Goal: Task Accomplishment & Management: Complete application form

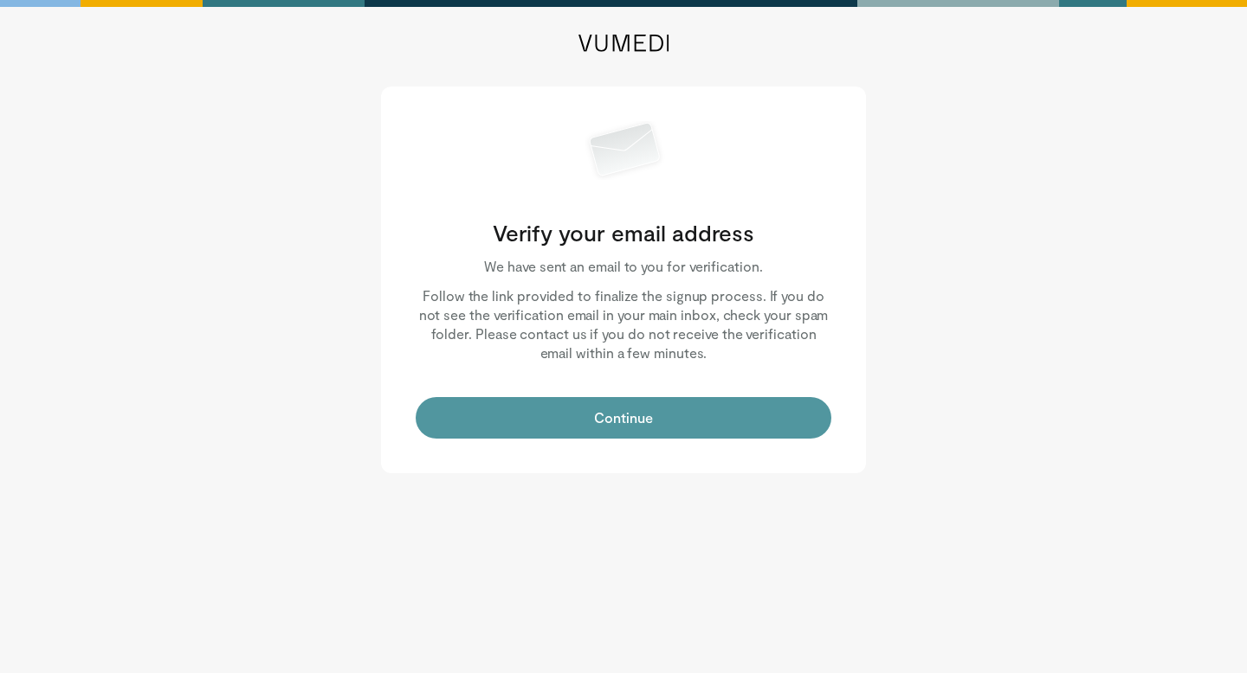
click at [651, 423] on button "Continue" at bounding box center [624, 418] width 416 height 42
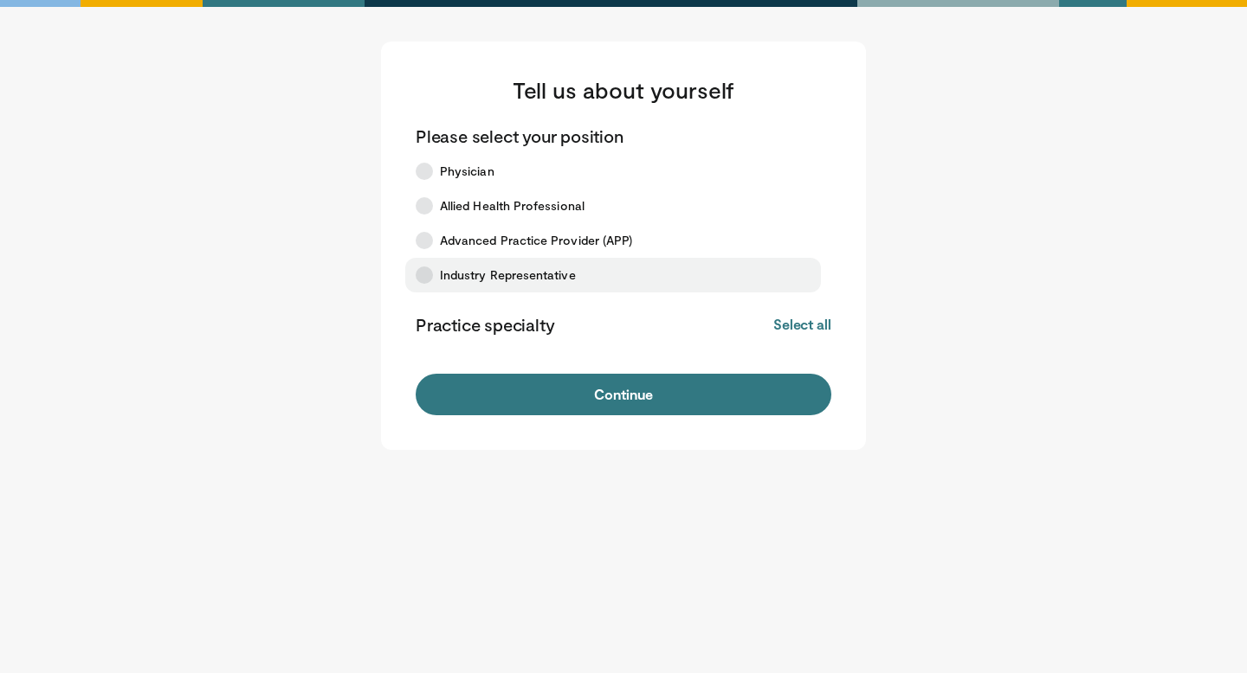
click at [527, 277] on span "Industry Representative" at bounding box center [508, 275] width 136 height 17
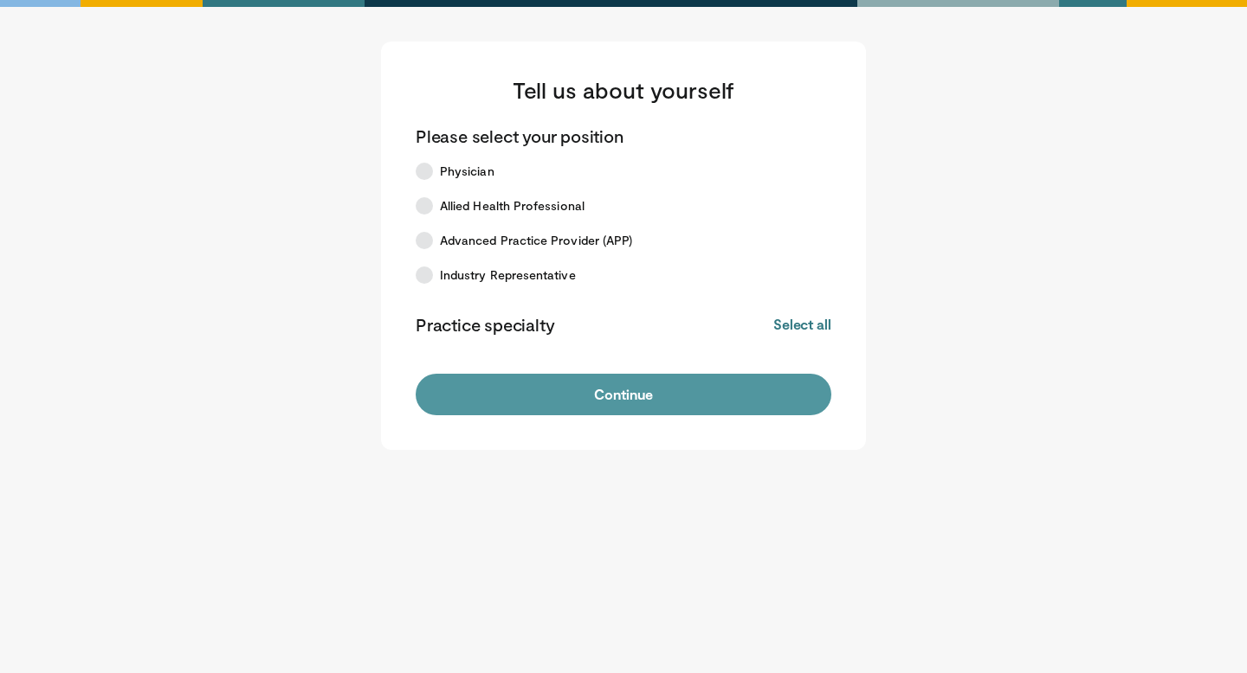
click at [612, 404] on button "Continue" at bounding box center [624, 395] width 416 height 42
click at [636, 396] on button "Continue" at bounding box center [624, 395] width 416 height 42
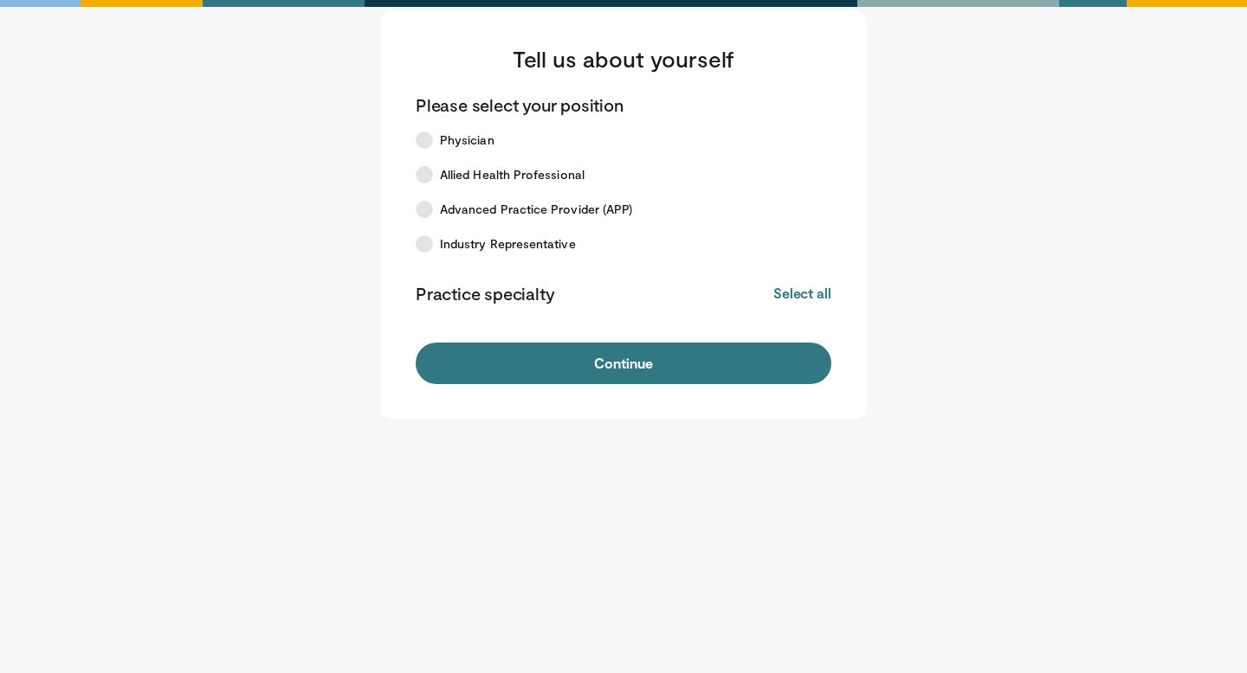
scroll to position [32, 0]
click at [596, 60] on h3 "Tell us about yourself" at bounding box center [624, 58] width 416 height 28
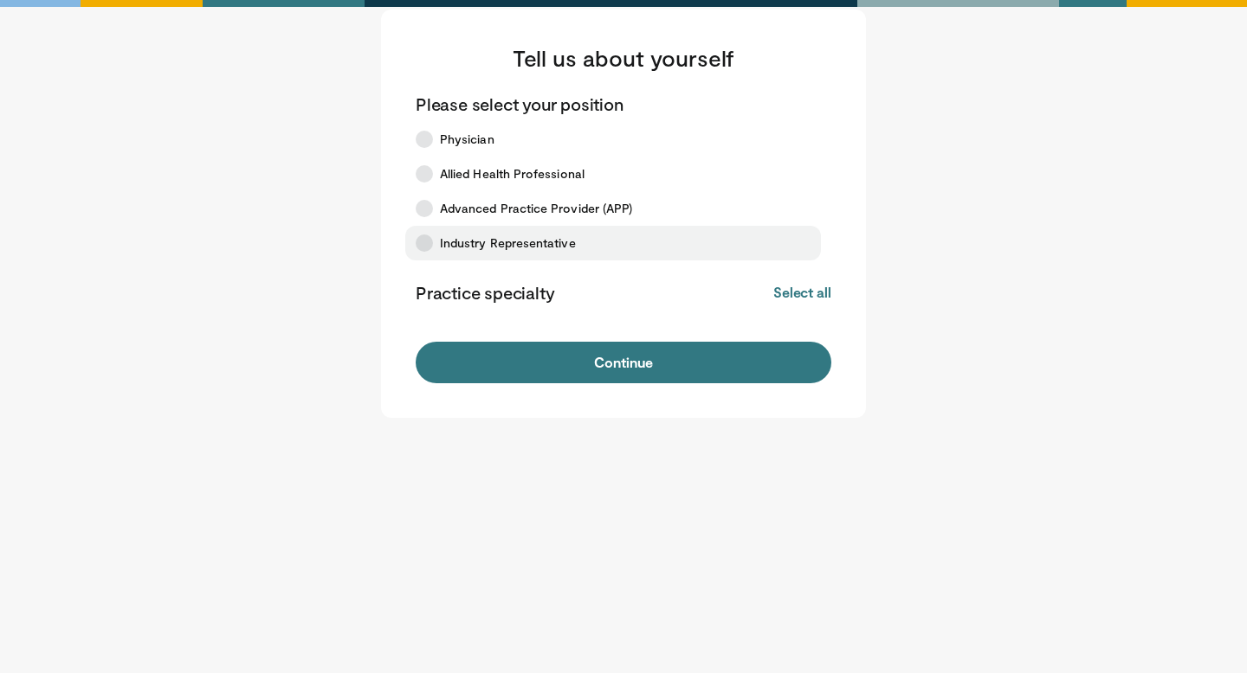
click at [461, 226] on label "Industry Representative" at bounding box center [613, 243] width 416 height 35
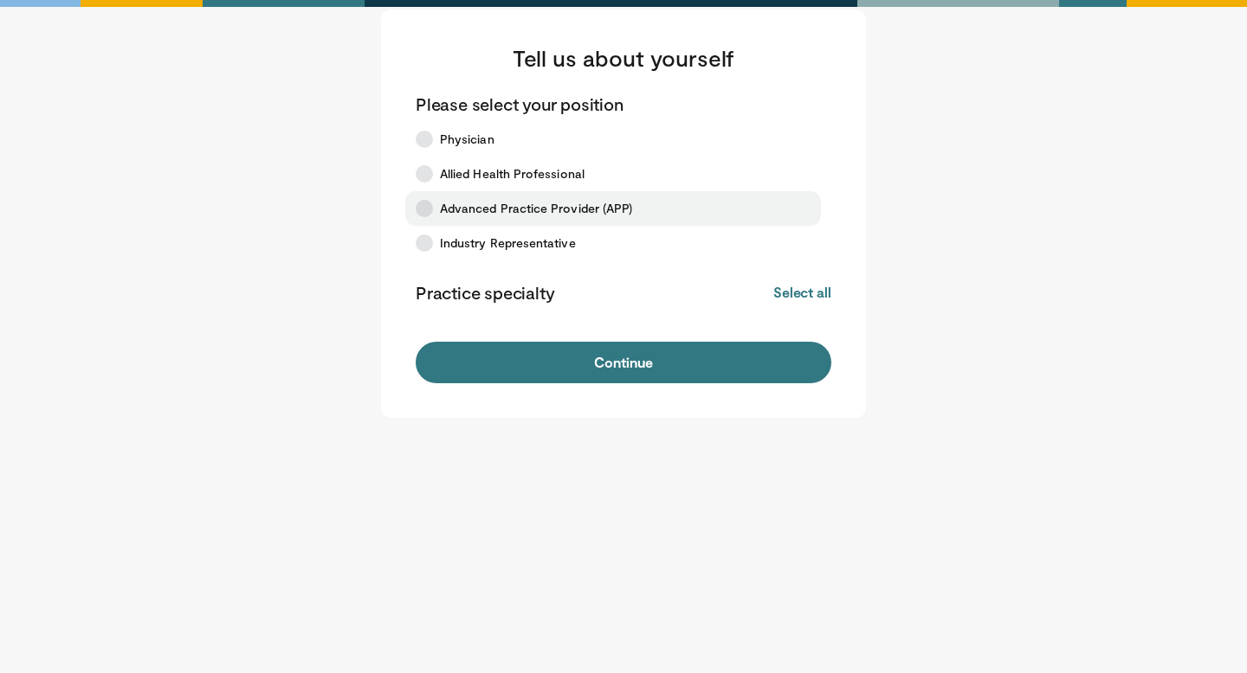
click at [471, 204] on span "Advanced Practice Provider (APP)" at bounding box center [536, 208] width 192 height 17
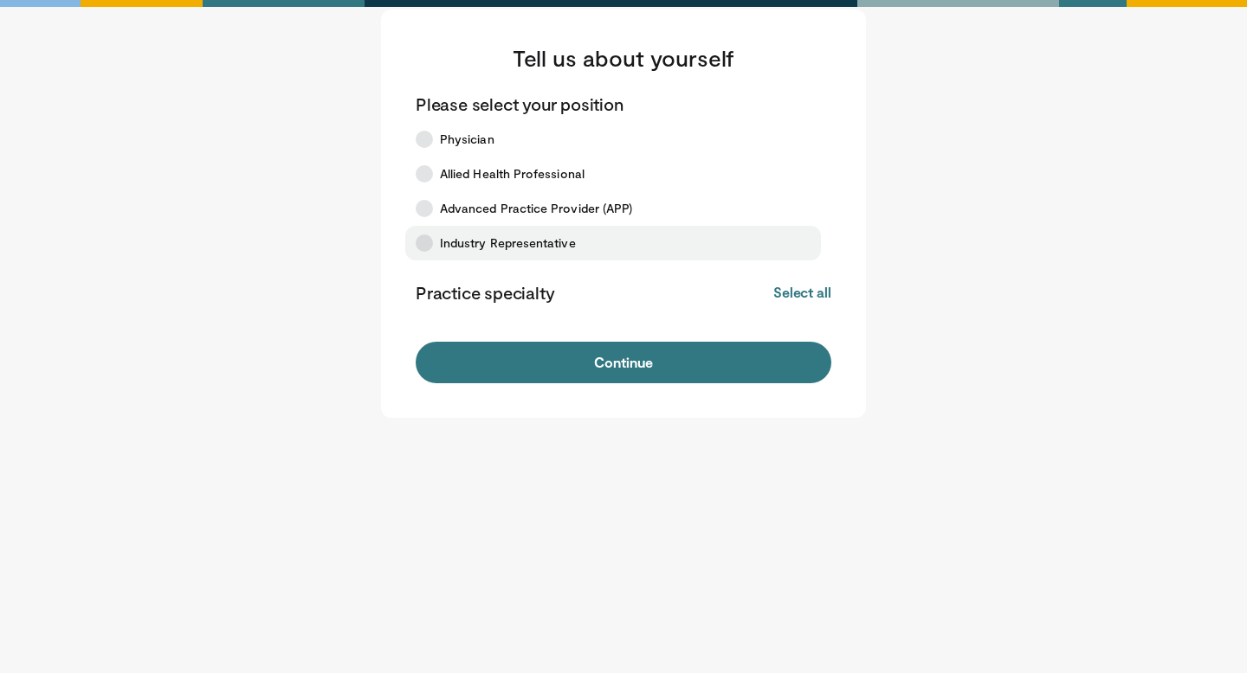
click at [486, 238] on span "Industry Representative" at bounding box center [508, 243] width 136 height 17
click at [787, 301] on button "Select all" at bounding box center [802, 292] width 58 height 19
click at [787, 296] on button "Deselect all" at bounding box center [794, 292] width 74 height 19
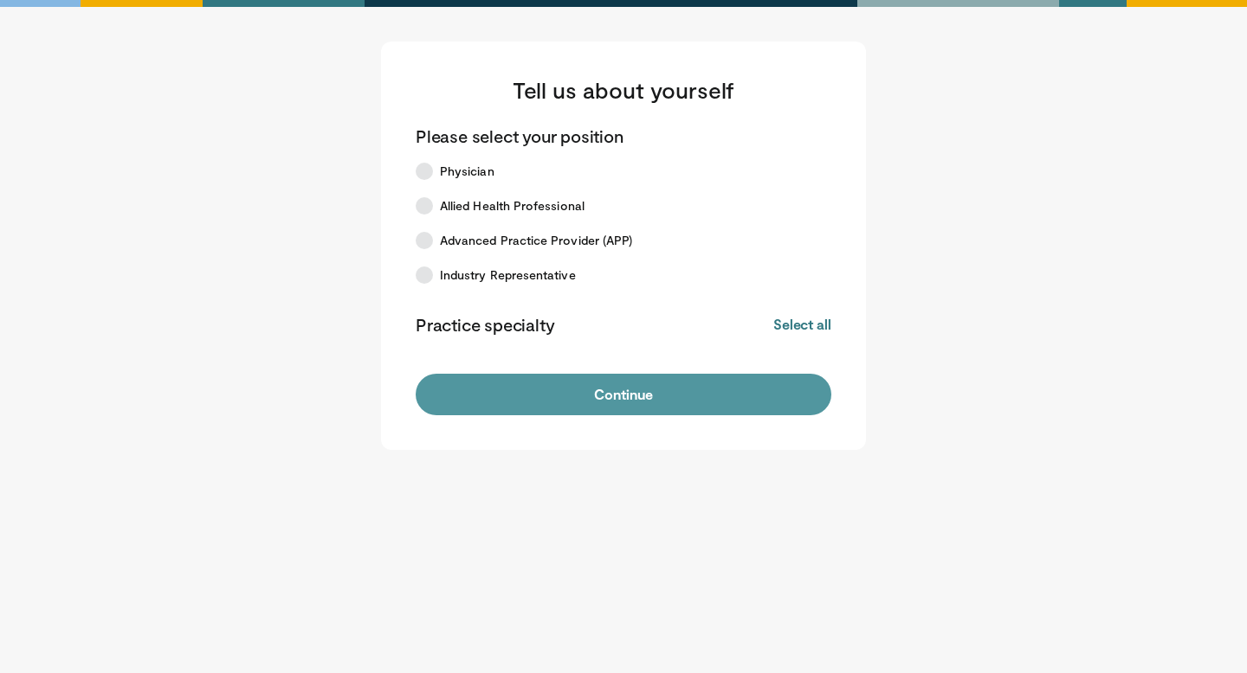
click at [628, 403] on button "Continue" at bounding box center [624, 395] width 416 height 42
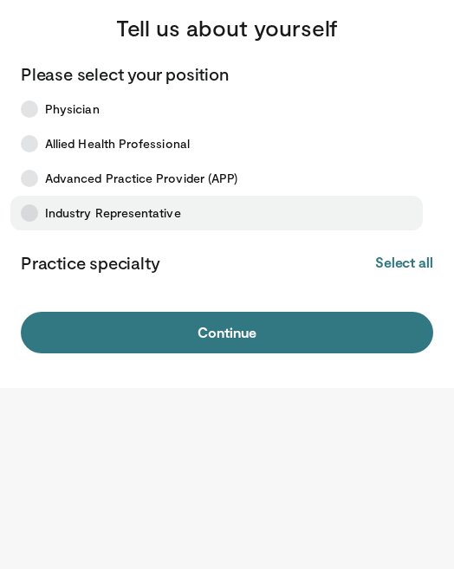
click at [111, 203] on label "Industry Representative" at bounding box center [216, 213] width 412 height 35
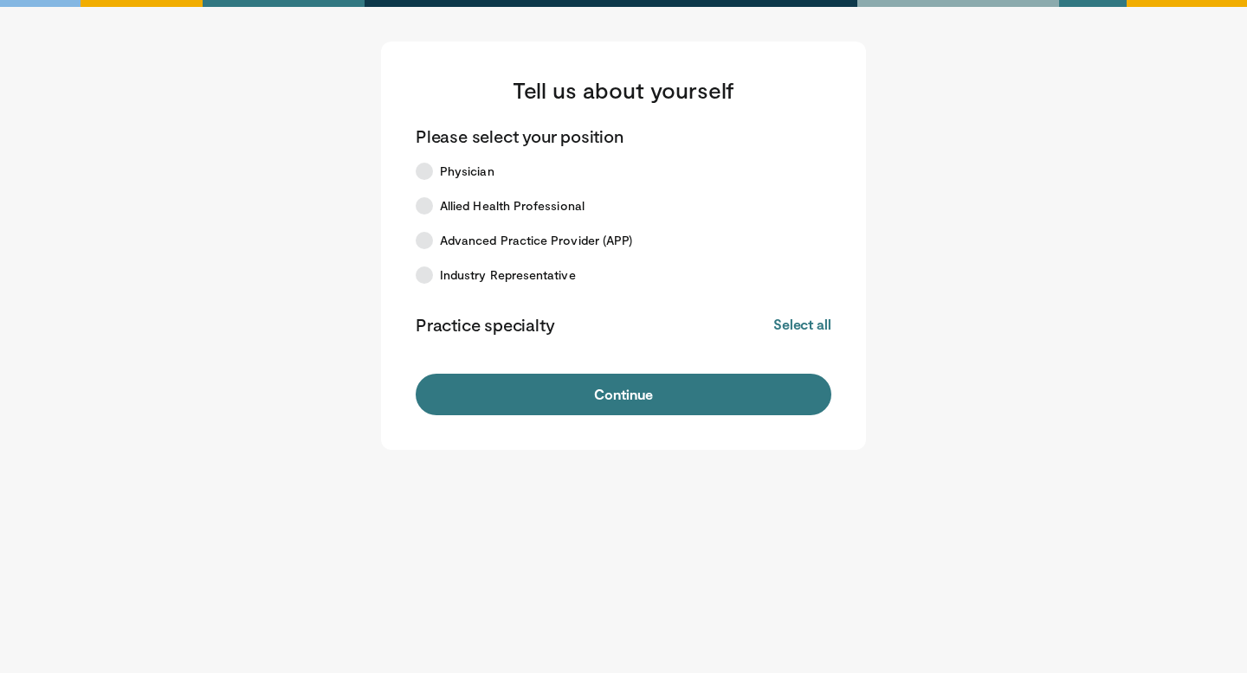
click at [732, 369] on form "Please select your position Physician Allied Health Professional Advanced Pract…" at bounding box center [624, 270] width 416 height 291
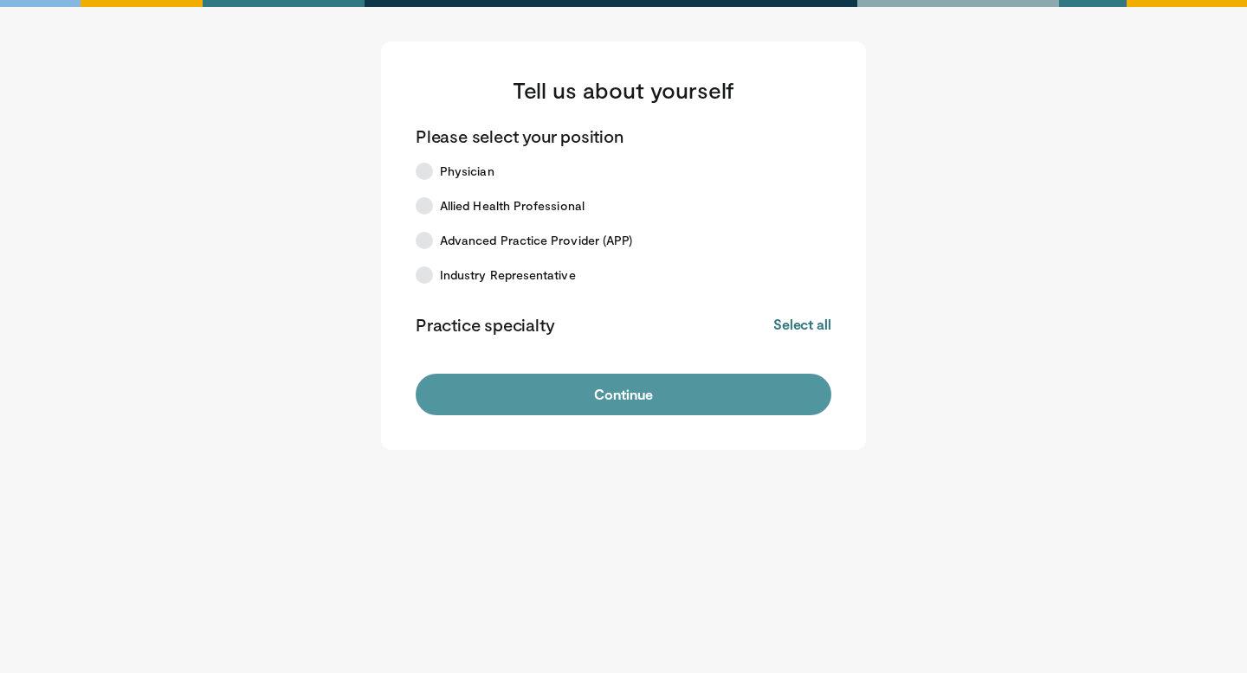
drag, startPoint x: 732, startPoint y: 369, endPoint x: 734, endPoint y: 410, distance: 41.6
click at [734, 410] on button "Continue" at bounding box center [624, 395] width 416 height 42
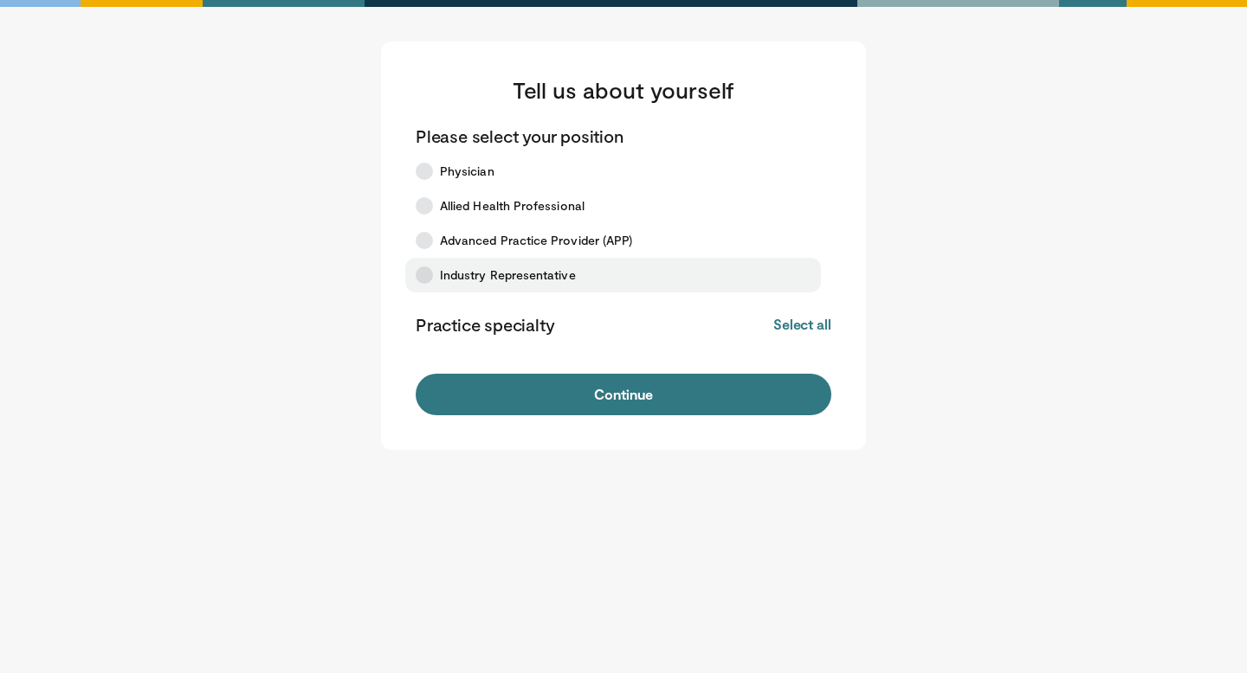
click at [516, 283] on span "Industry Representative" at bounding box center [508, 275] width 136 height 17
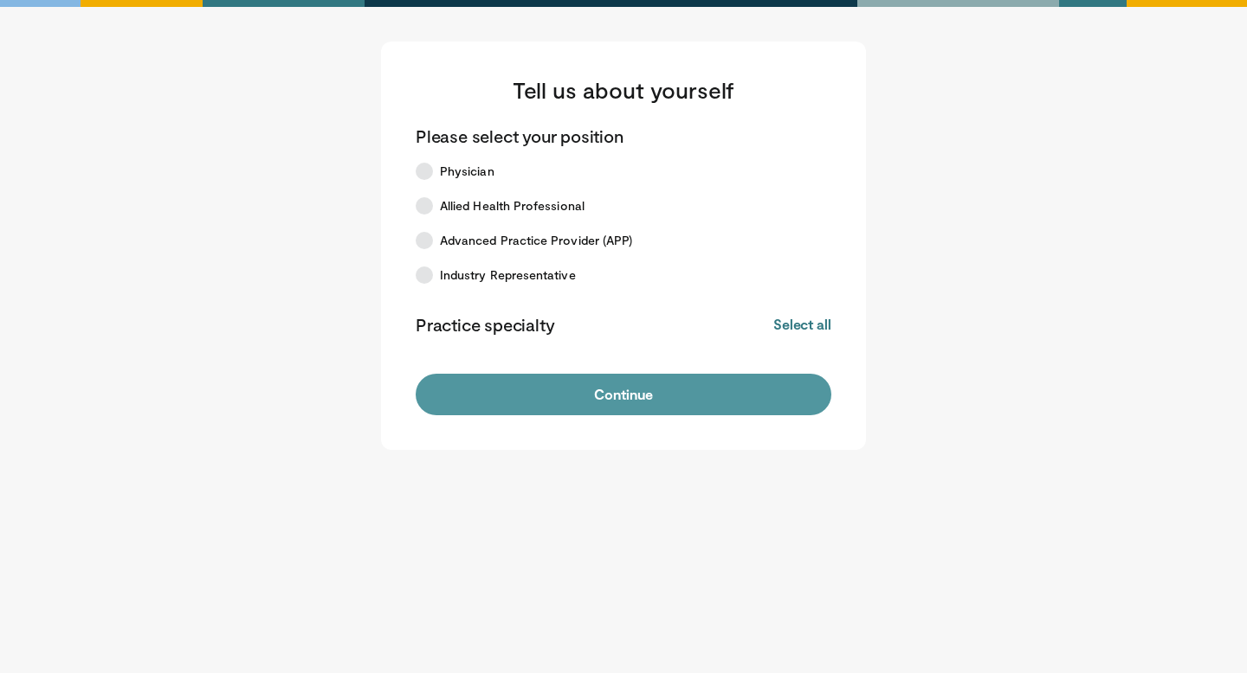
click at [583, 386] on button "Continue" at bounding box center [624, 395] width 416 height 42
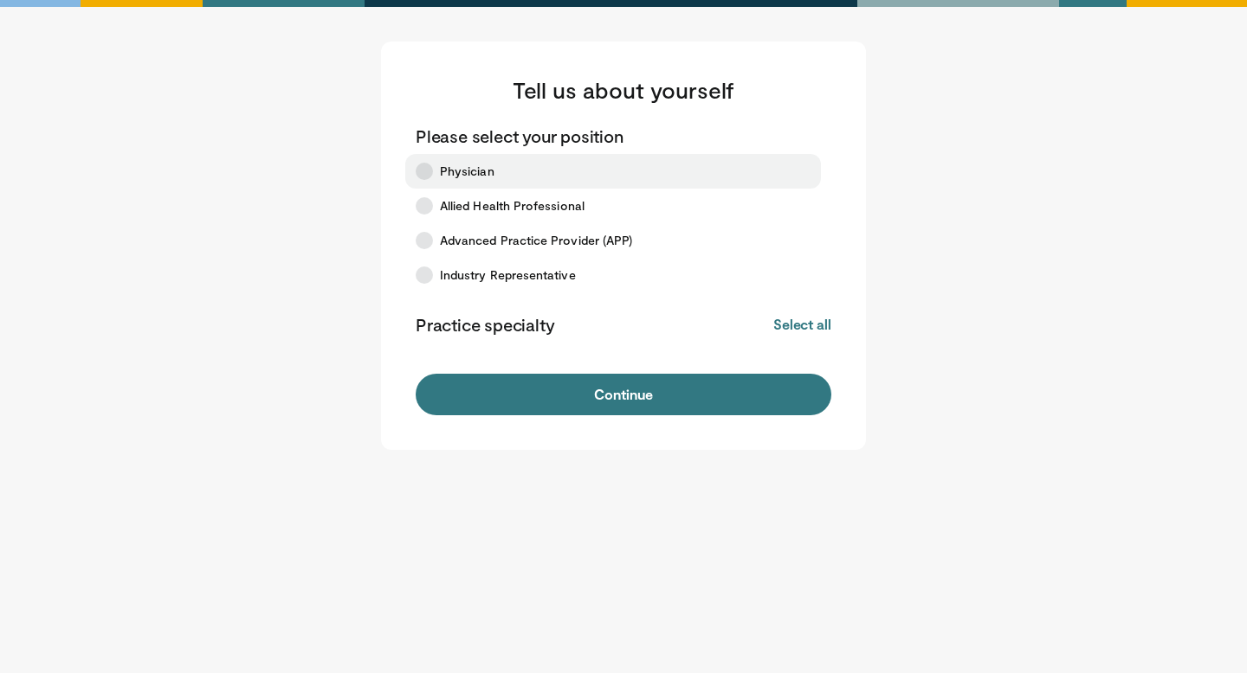
click at [467, 167] on span "Physician" at bounding box center [467, 171] width 55 height 17
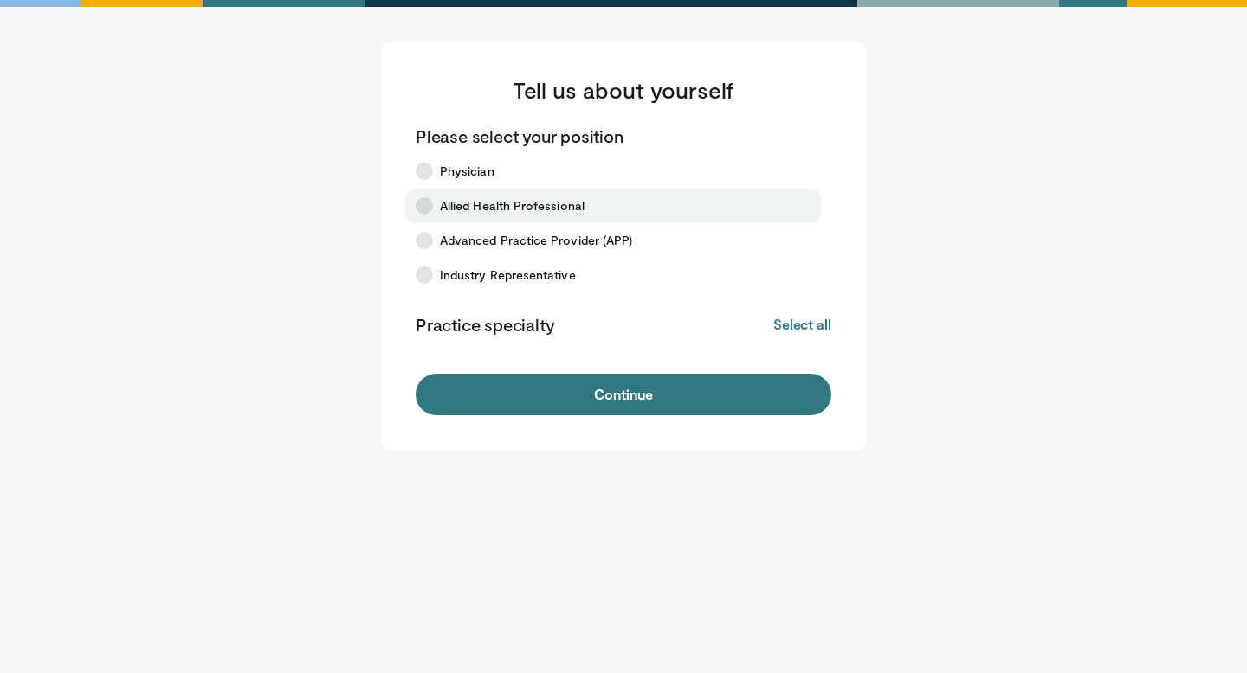
click at [476, 209] on span "Allied Health Professional" at bounding box center [512, 205] width 145 height 17
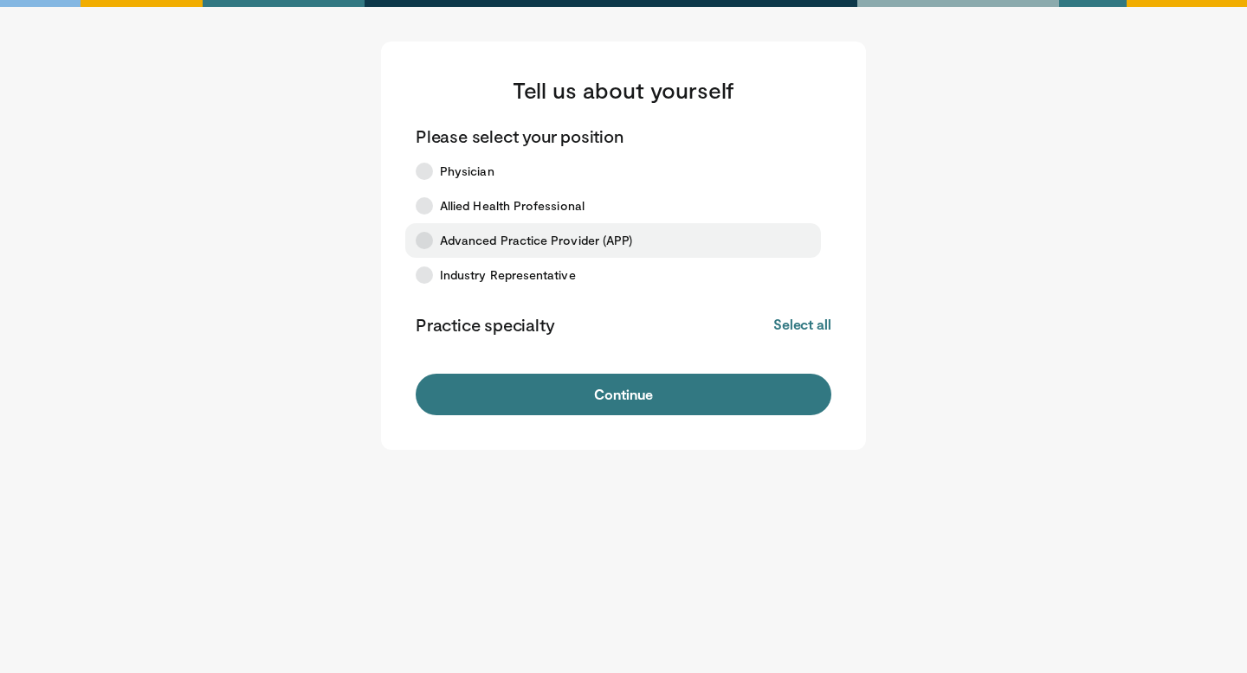
click at [493, 234] on span "Advanced Practice Provider (APP)" at bounding box center [536, 240] width 192 height 17
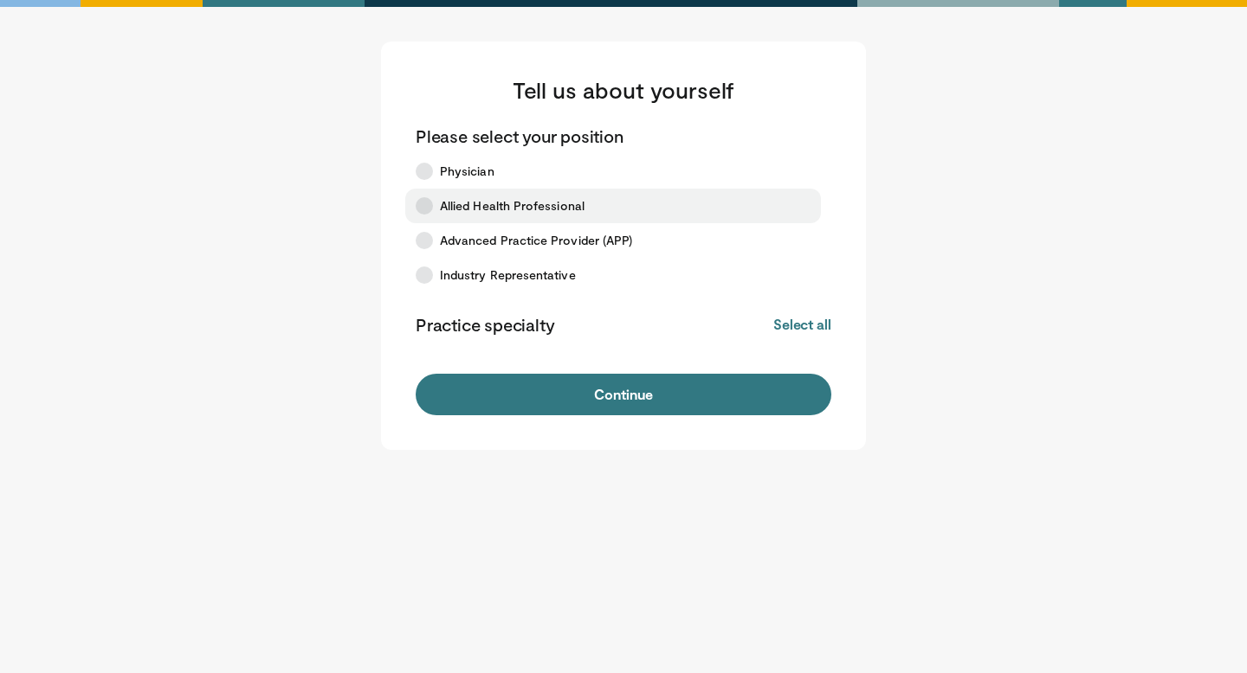
click at [496, 214] on span "Allied Health Professional" at bounding box center [512, 205] width 145 height 17
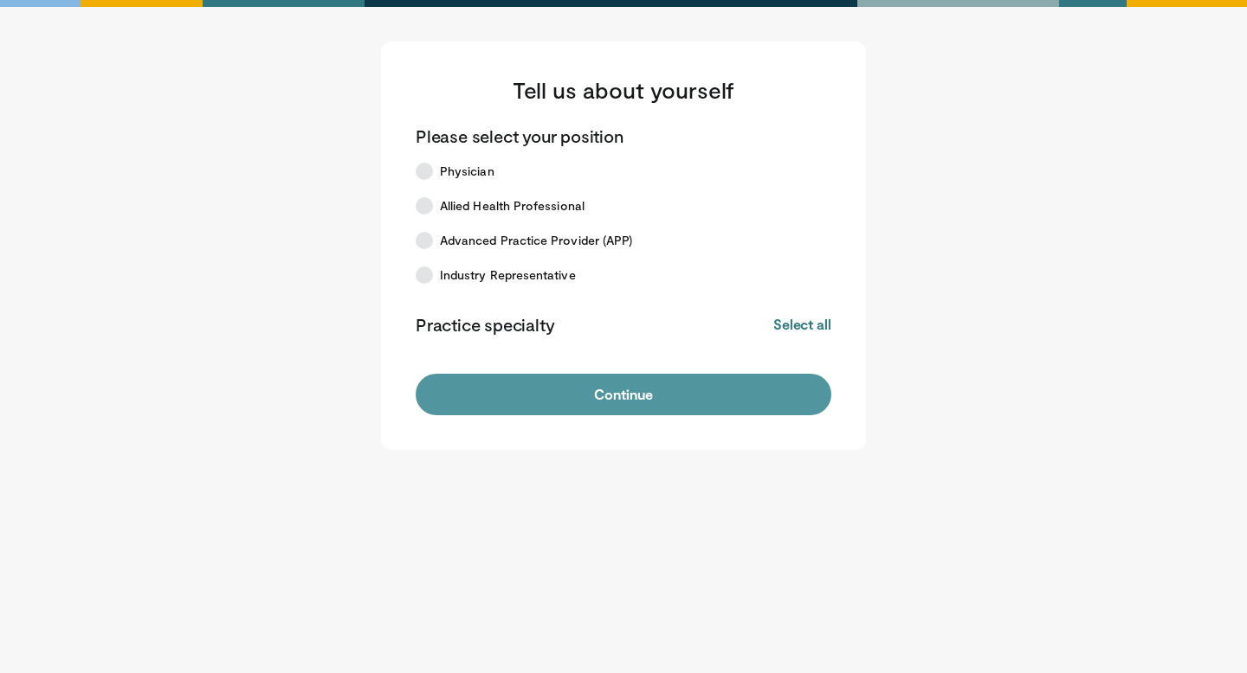
click at [538, 392] on button "Continue" at bounding box center [624, 395] width 416 height 42
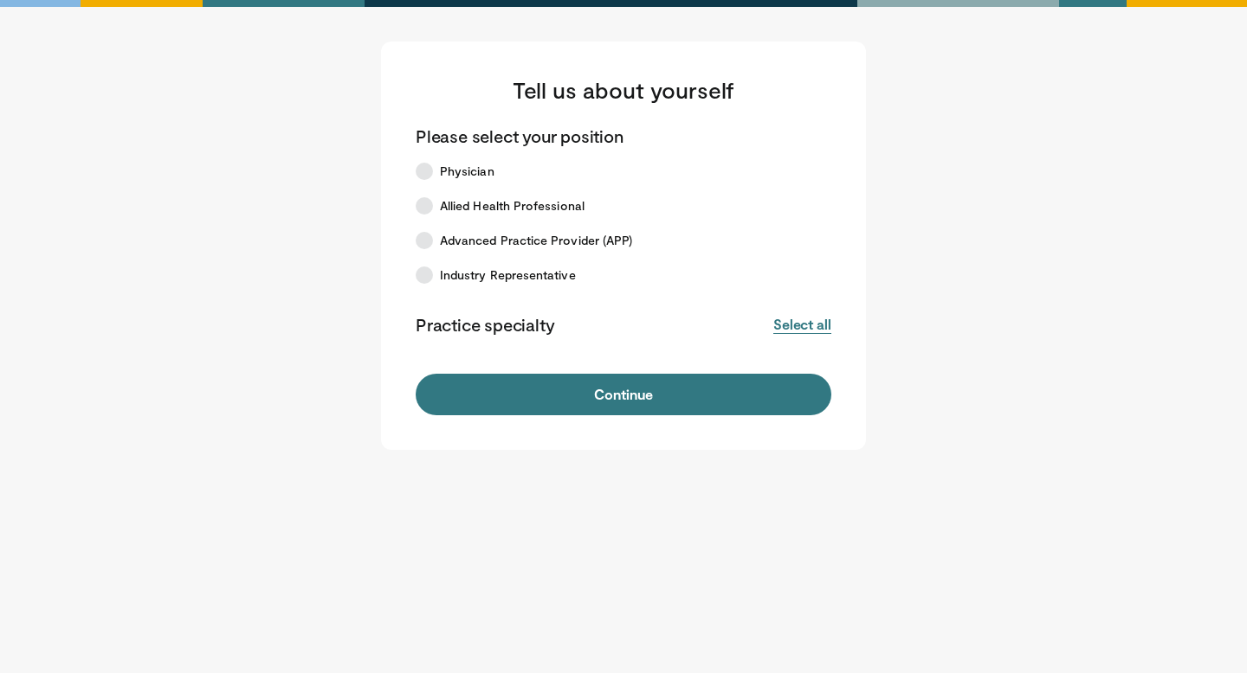
click at [807, 333] on button "Select all" at bounding box center [802, 324] width 58 height 19
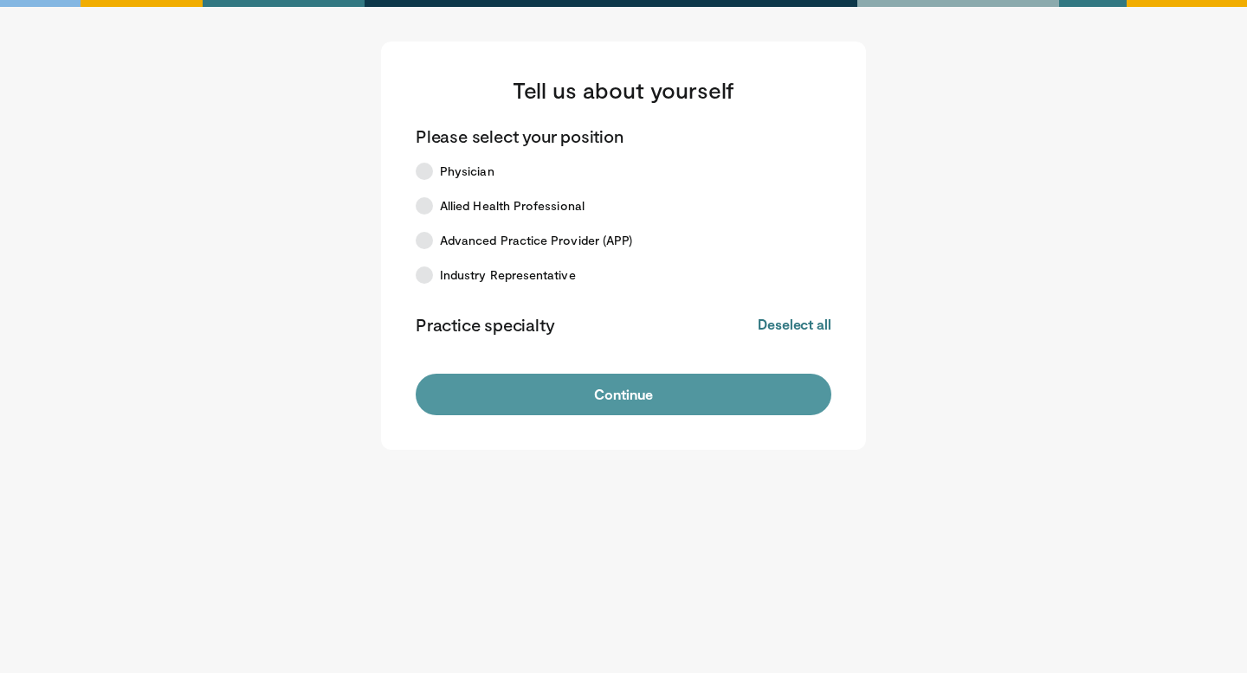
click at [735, 395] on button "Continue" at bounding box center [624, 395] width 416 height 42
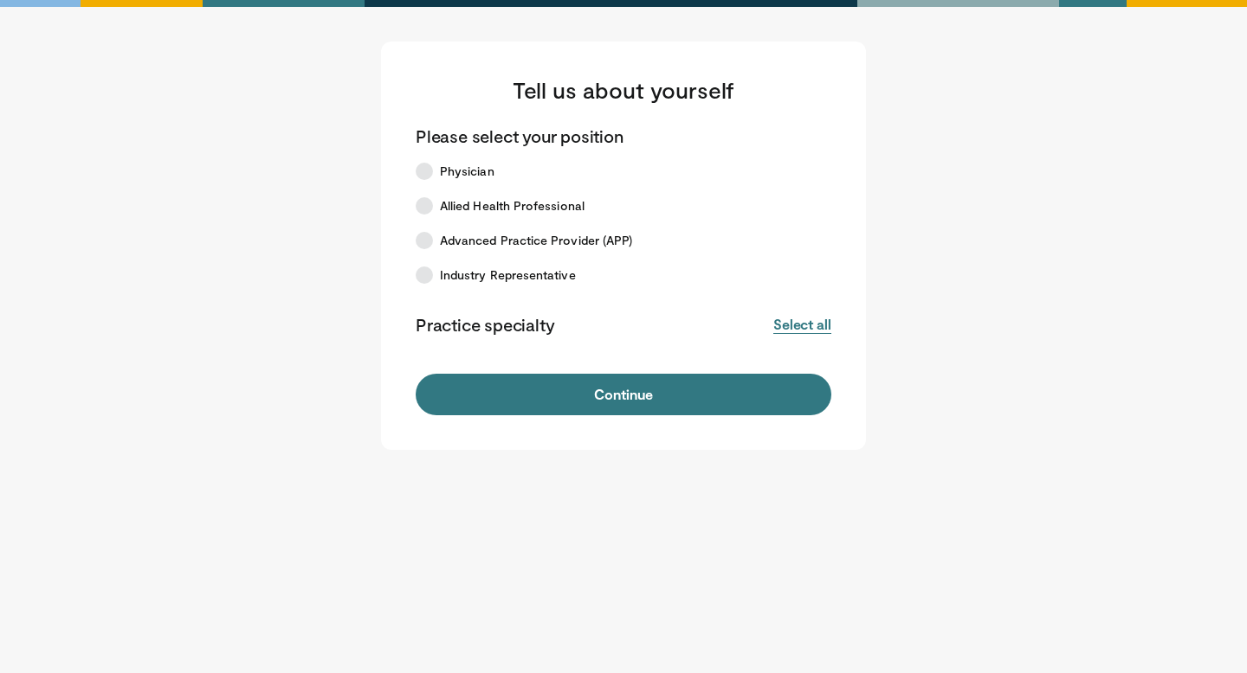
click at [807, 320] on button "Select all" at bounding box center [802, 324] width 58 height 19
click at [793, 323] on button "Deselect all" at bounding box center [794, 324] width 74 height 19
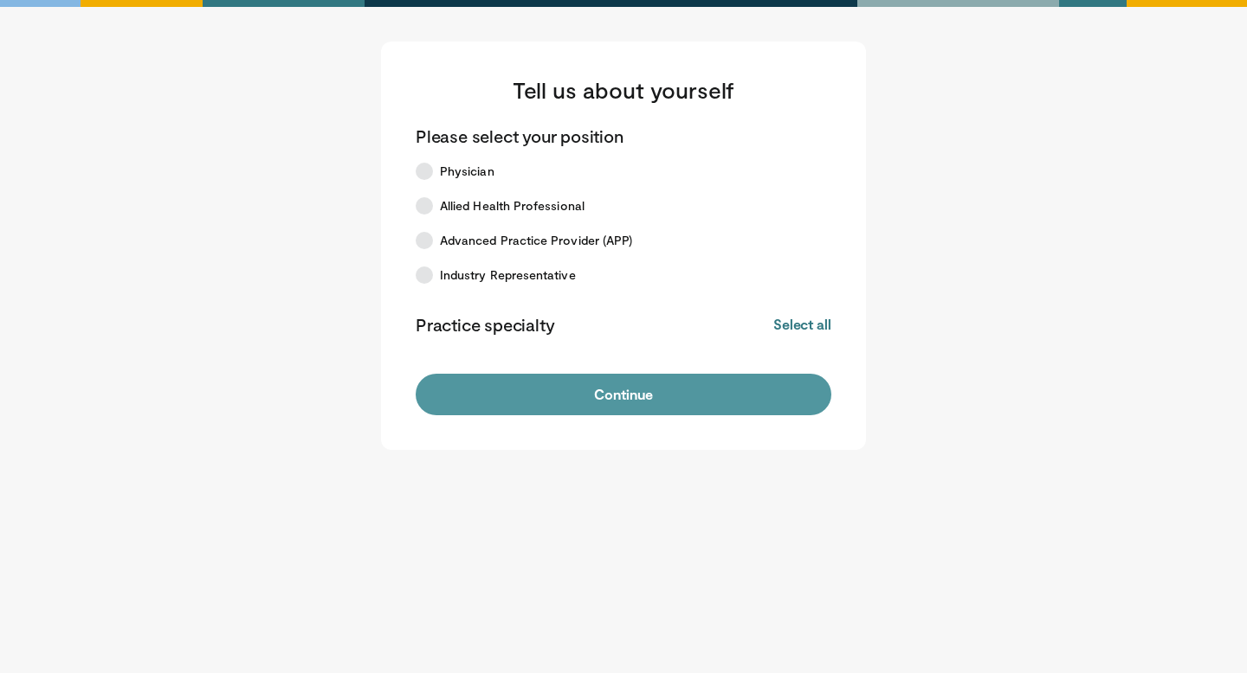
click at [697, 403] on button "Continue" at bounding box center [624, 395] width 416 height 42
